Goal: Contribute content: Contribute content

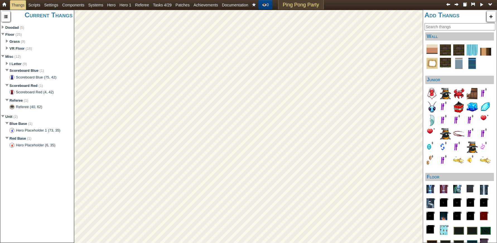
click at [445, 28] on input "search" at bounding box center [459, 26] width 71 height 7
type input "x"
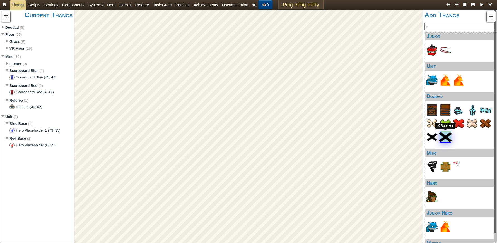
click at [447, 138] on div "Junior Unit Doodad Misc Hero Junior Hero Missile" at bounding box center [464, 137] width 78 height 210
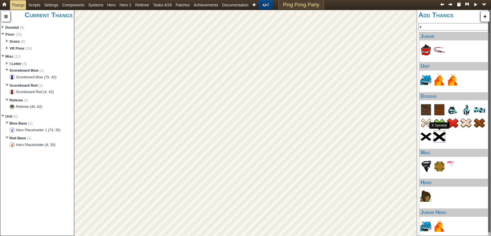
click at [438, 140] on img at bounding box center [438, 136] width 13 height 13
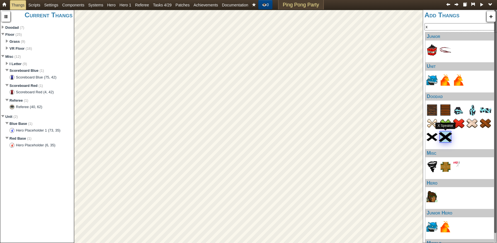
click at [445, 137] on img at bounding box center [445, 136] width 13 height 13
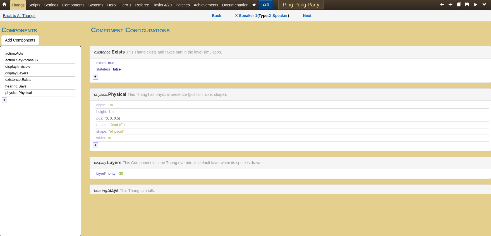
click at [20, 15] on link "Back to All Thangs" at bounding box center [19, 16] width 32 height 6
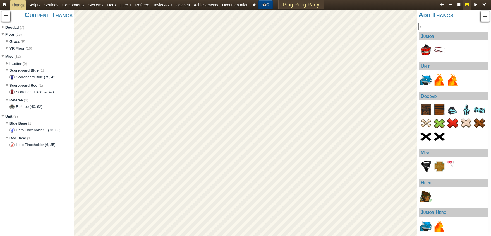
click at [467, 7] on link at bounding box center [467, 5] width 8 height 10
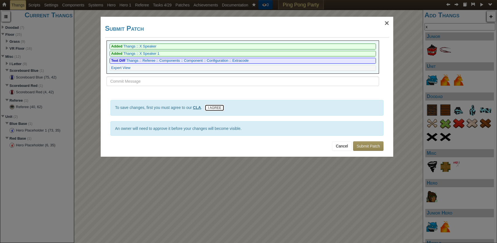
click at [220, 108] on button "I AGREE" at bounding box center [215, 107] width 20 height 7
click at [372, 145] on button "Submit Patch" at bounding box center [368, 145] width 30 height 9
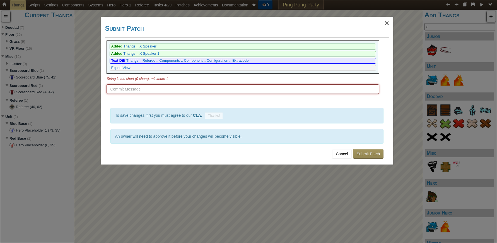
click at [196, 92] on input "text" at bounding box center [243, 88] width 272 height 9
type input "Here"
click at [370, 154] on button "Submit Patch" at bounding box center [368, 153] width 30 height 9
